Goal: Browse casually

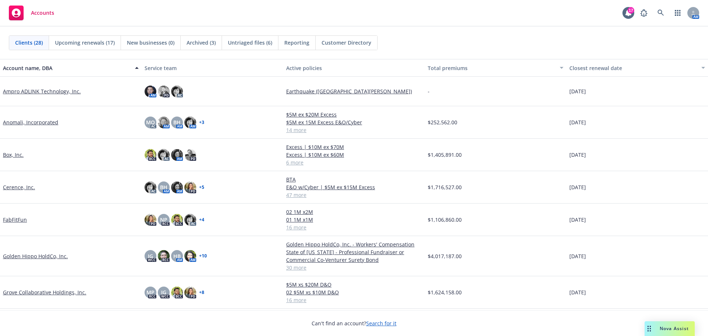
scroll to position [148, 0]
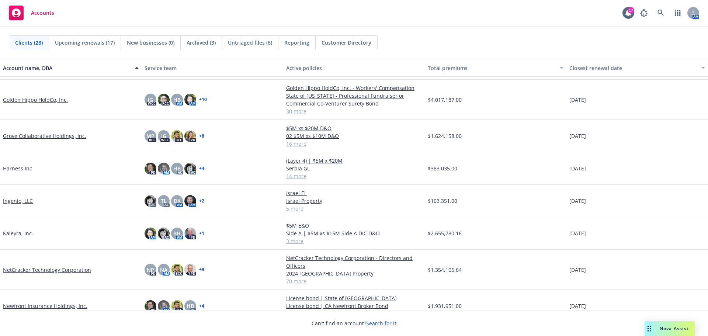
click at [317, 217] on div "[GEOGRAPHIC_DATA] EL Israel Property [GEOGRAPHIC_DATA] GL $5M Limit $1M Worldwi…" at bounding box center [354, 201] width 142 height 32
